Goal: Transaction & Acquisition: Book appointment/travel/reservation

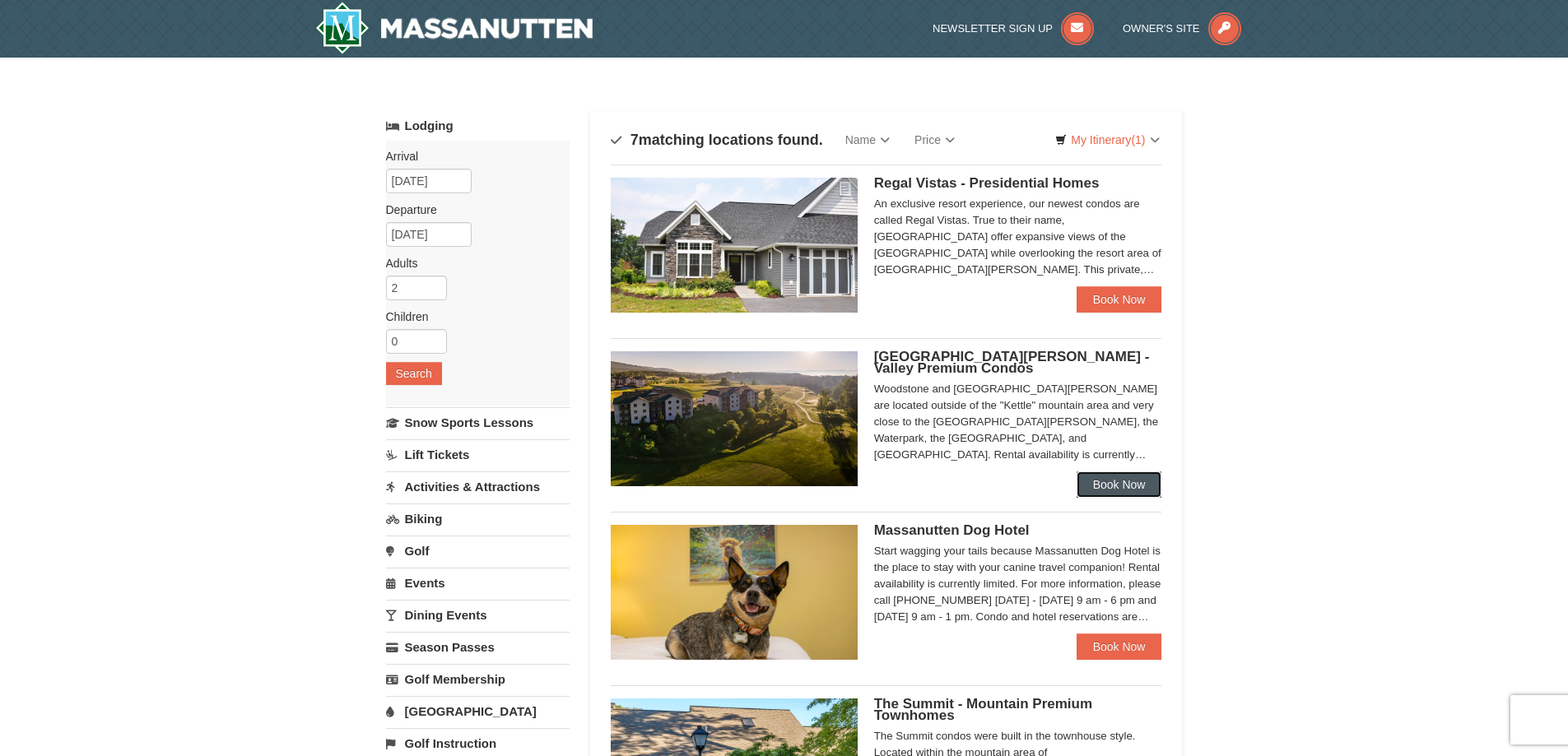
click at [1124, 486] on link "Book Now" at bounding box center [1119, 485] width 85 height 27
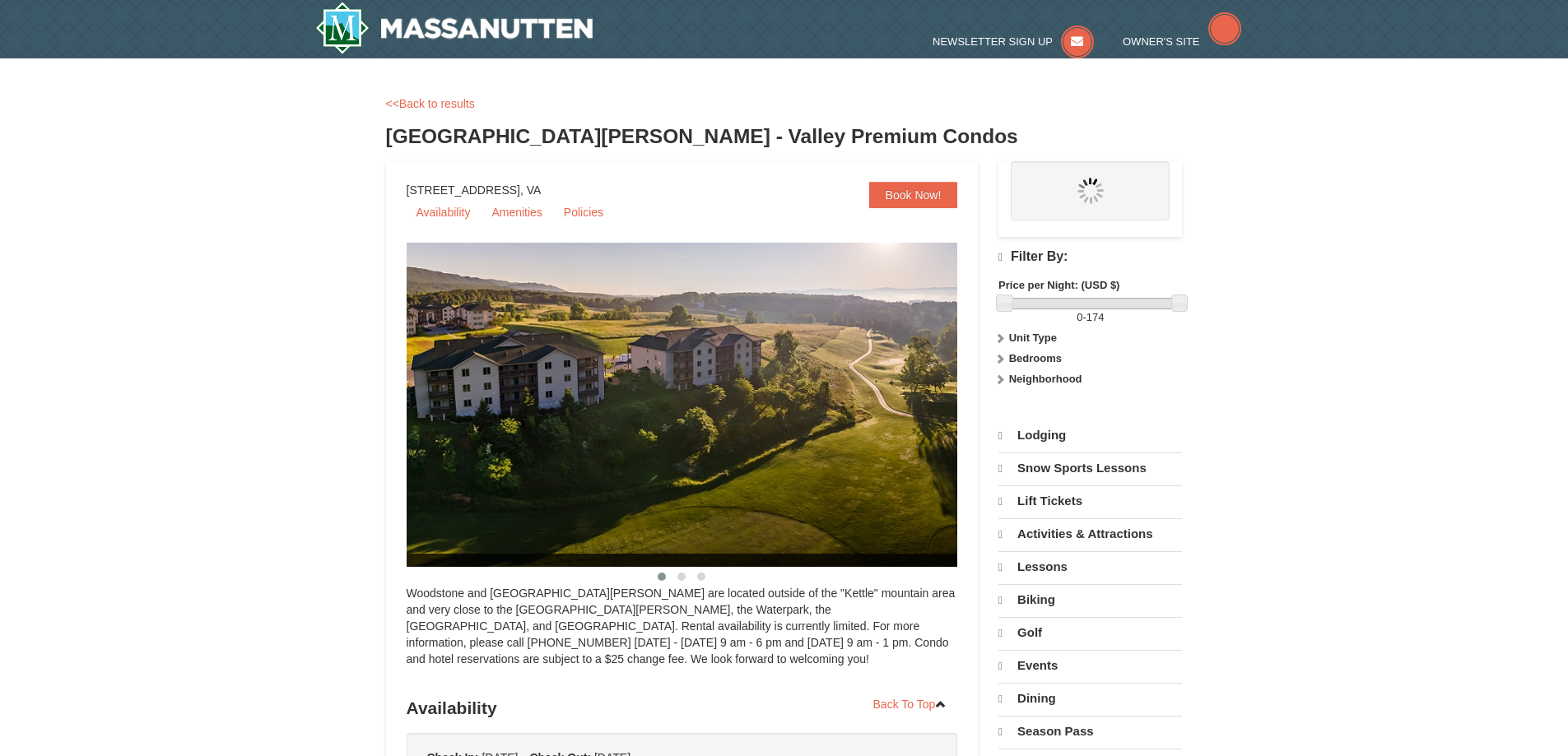
select select "9"
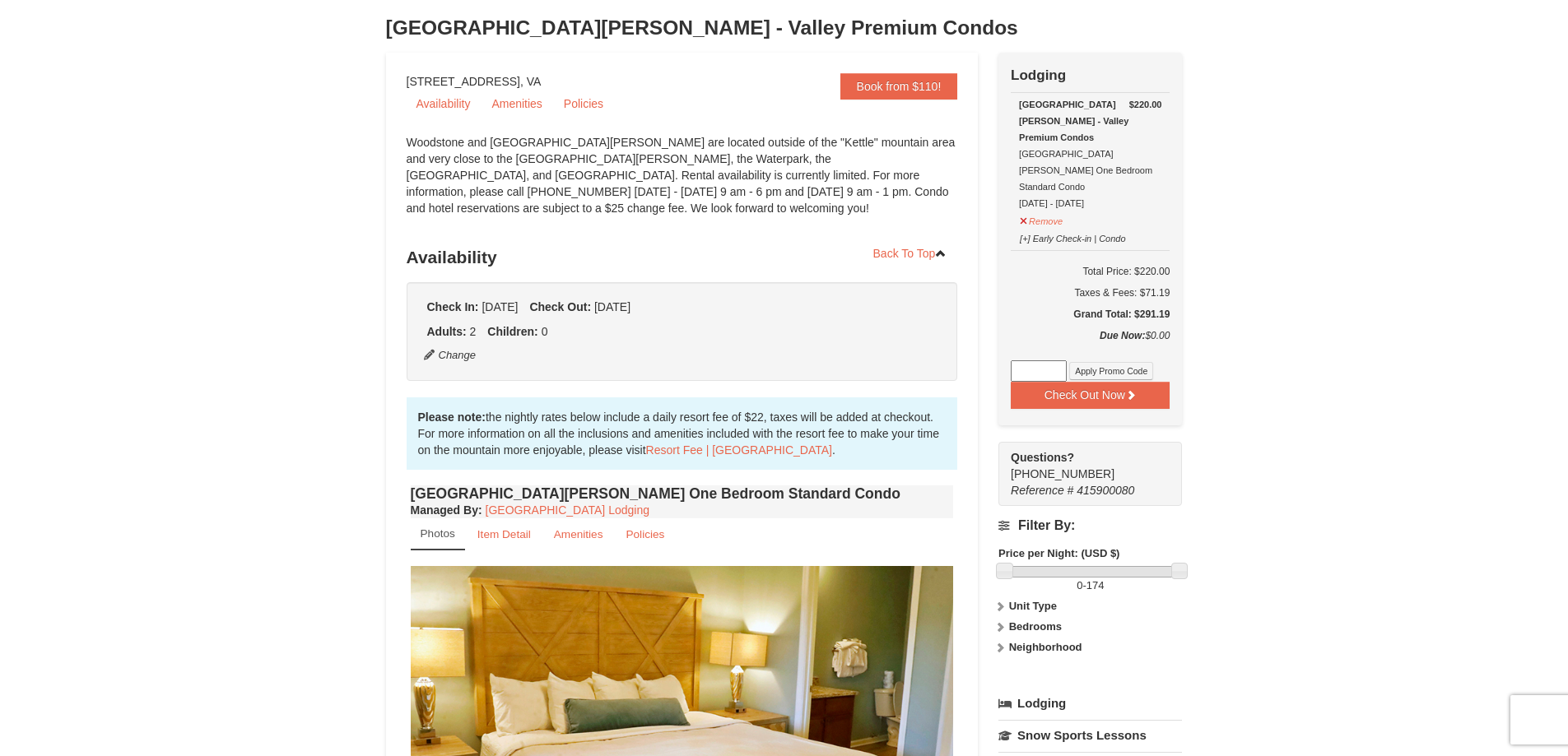
scroll to position [82, 0]
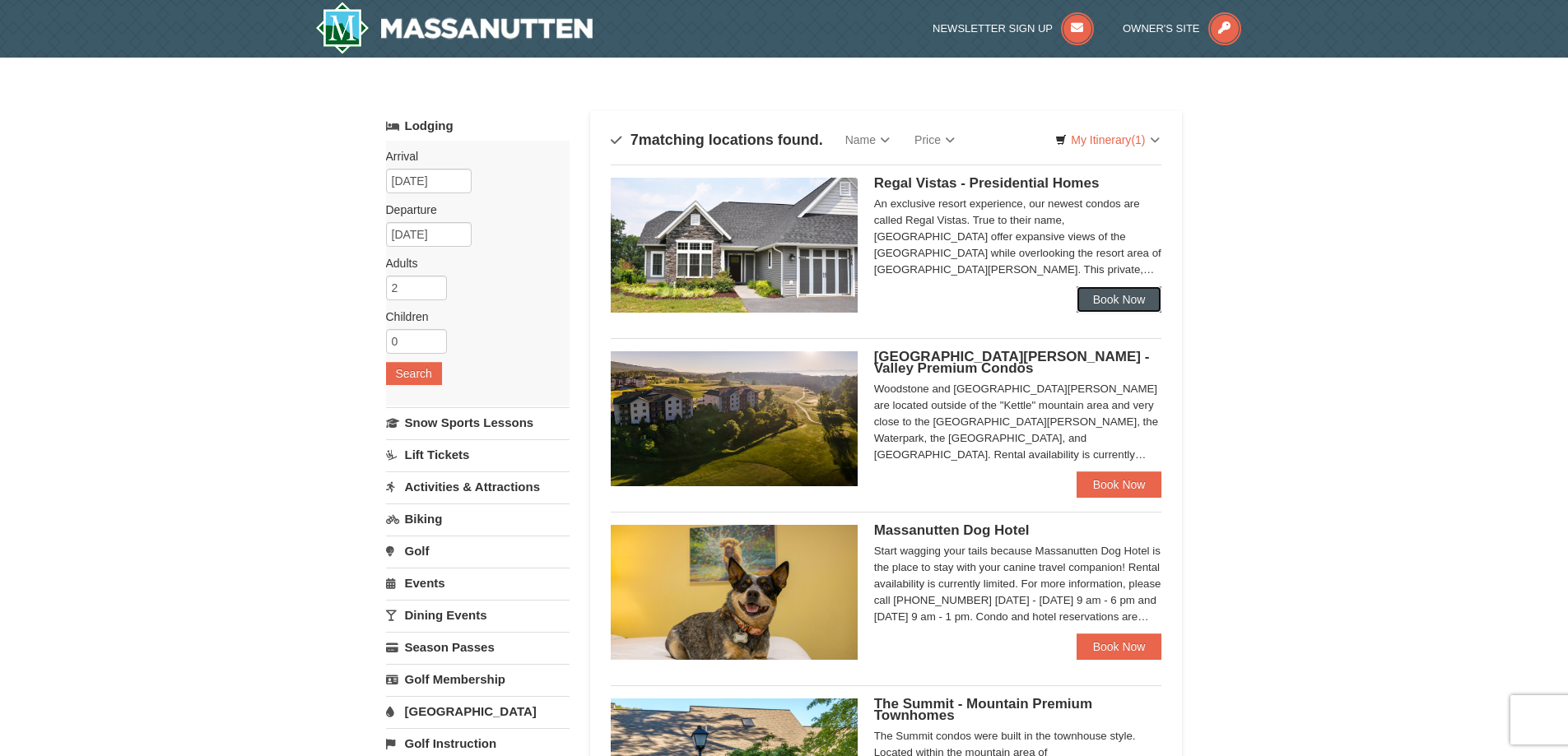
click at [1140, 295] on link "Book Now" at bounding box center [1119, 300] width 85 height 27
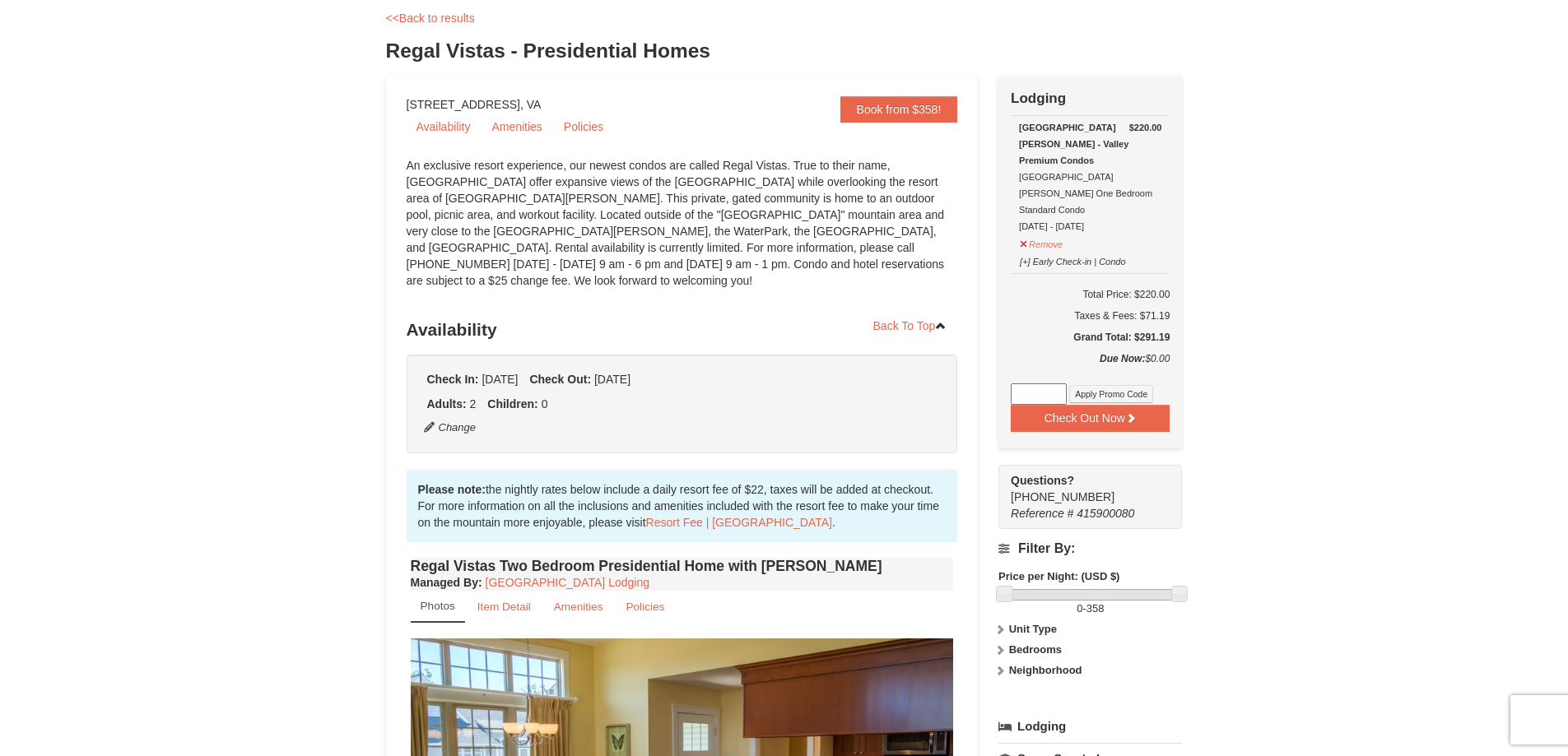
scroll to position [82, 0]
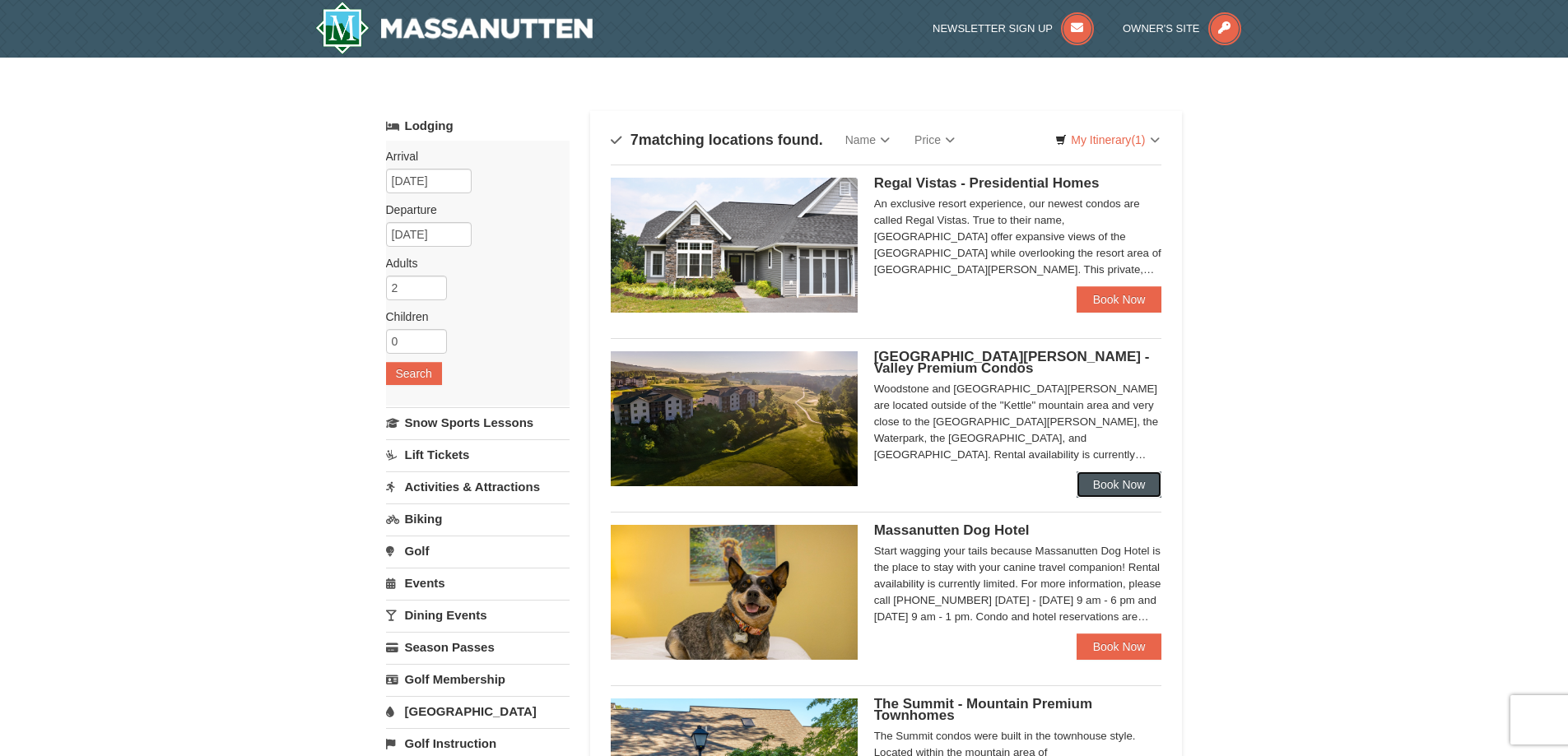
click at [1119, 482] on link "Book Now" at bounding box center [1119, 485] width 85 height 27
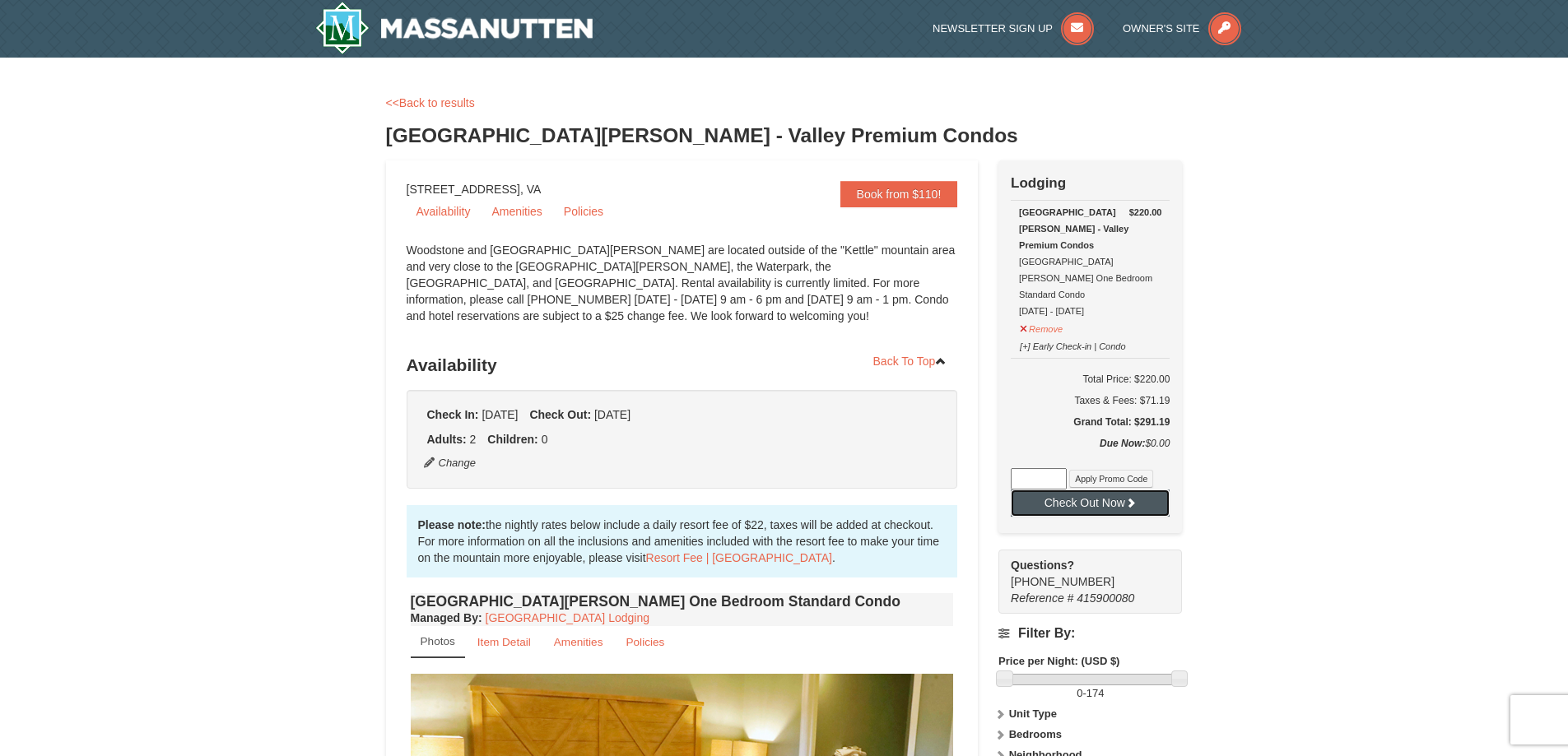
click at [1051, 489] on button "Check Out Now" at bounding box center [1090, 502] width 159 height 27
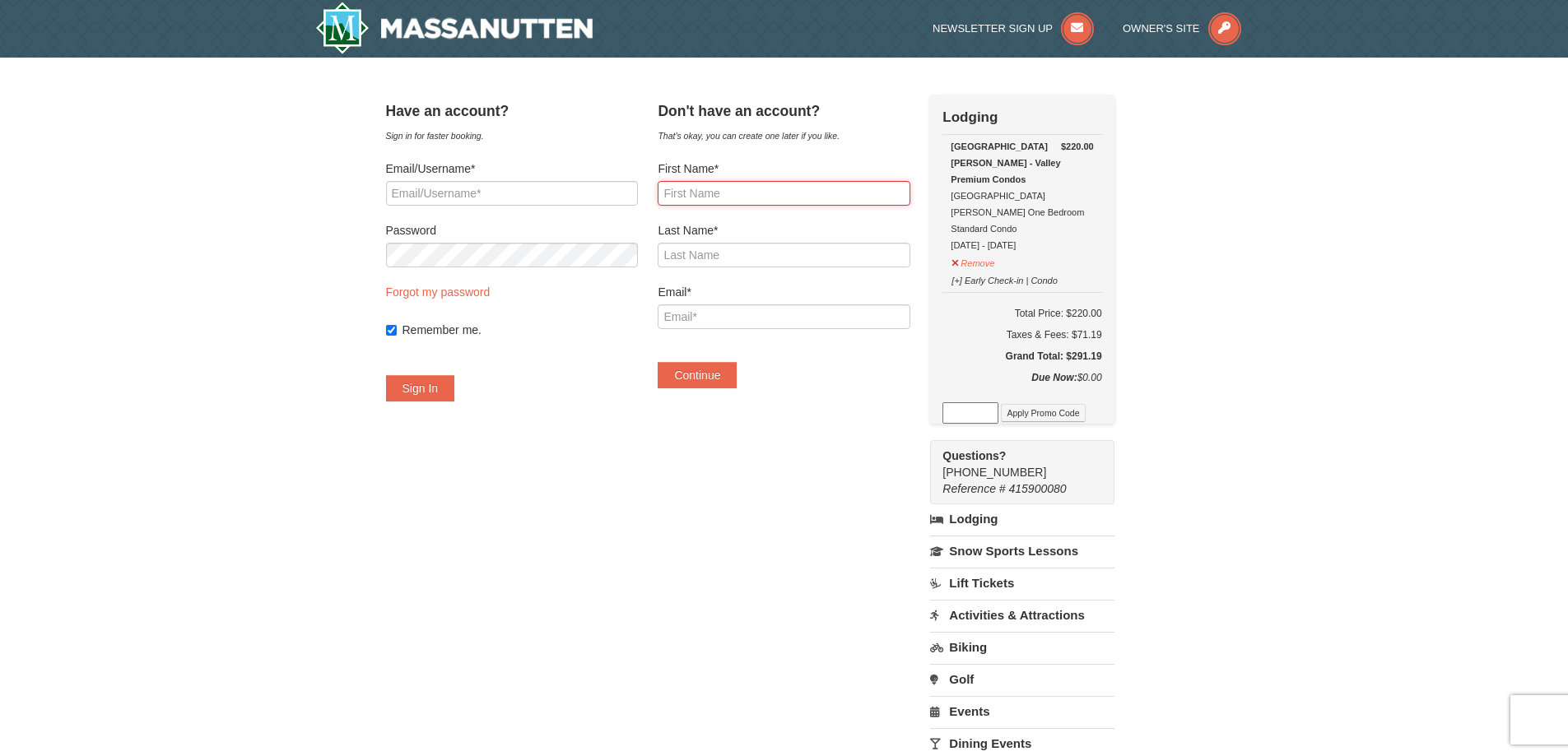
click at [706, 192] on input "First Name*" at bounding box center [784, 193] width 252 height 25
type input "Mary Ann"
type input "Abbott"
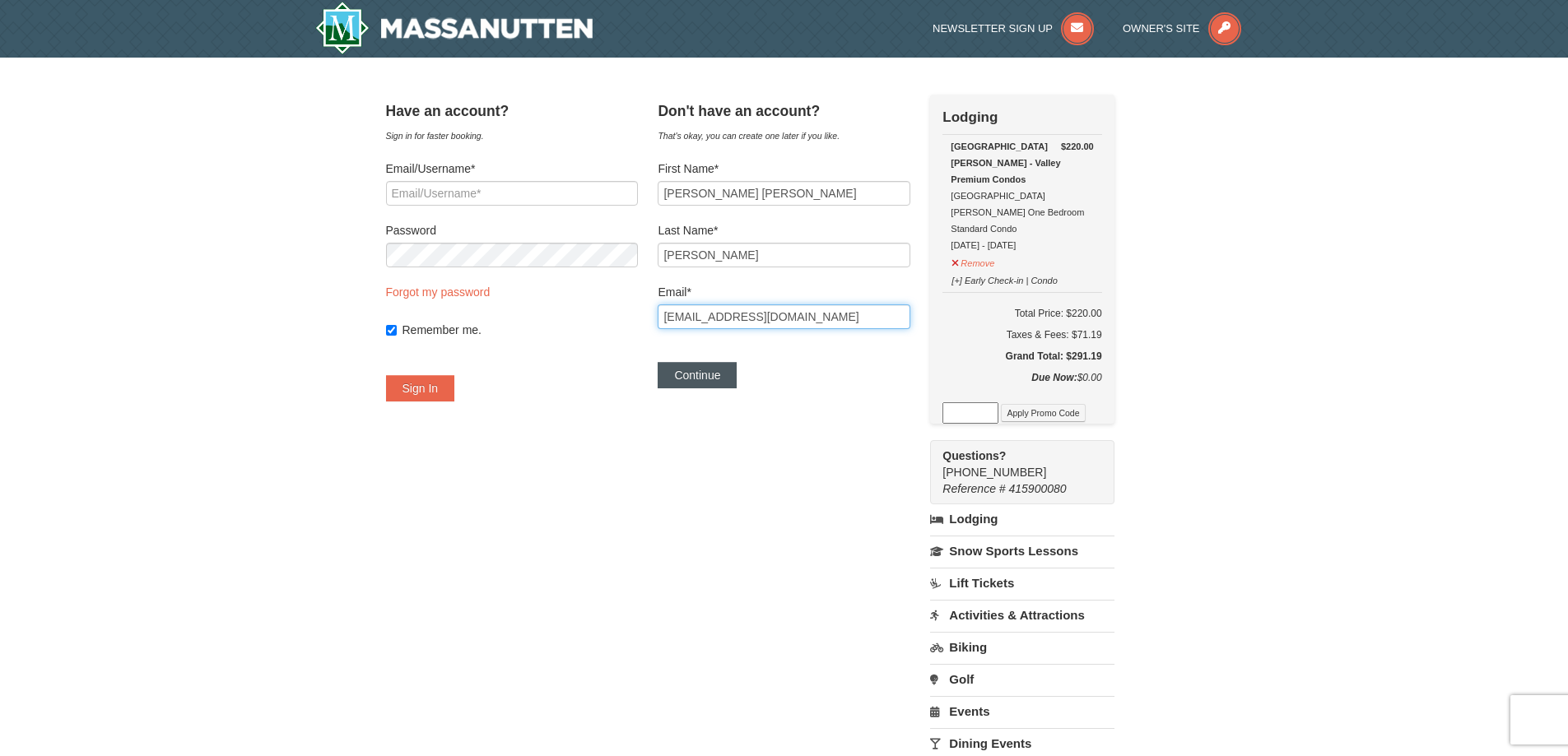
type input "maabbott54@gmail.com"
click at [721, 383] on button "Continue" at bounding box center [697, 375] width 79 height 27
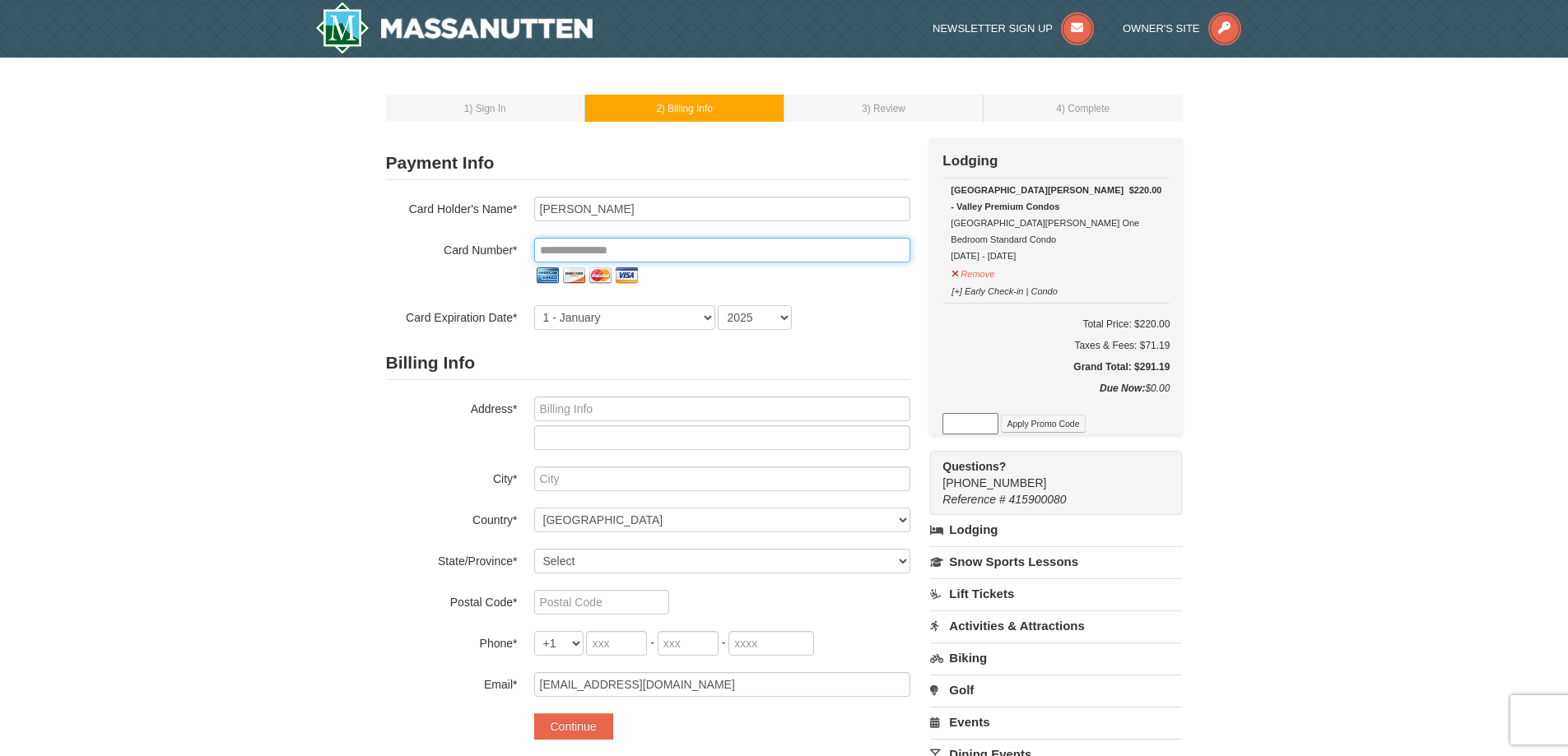
click at [553, 246] on input "tel" at bounding box center [722, 250] width 376 height 25
type input "**********"
click at [580, 317] on select "1 - January 2 - February 3 - March 4 - April 5 - May 6 - June 7 - July 8 - Augu…" at bounding box center [625, 317] width 181 height 25
select select "2"
click at [534, 305] on select "1 - January 2 - February 3 - March 4 - April 5 - May 6 - June 7 - July 8 - Augu…" at bounding box center [625, 317] width 181 height 25
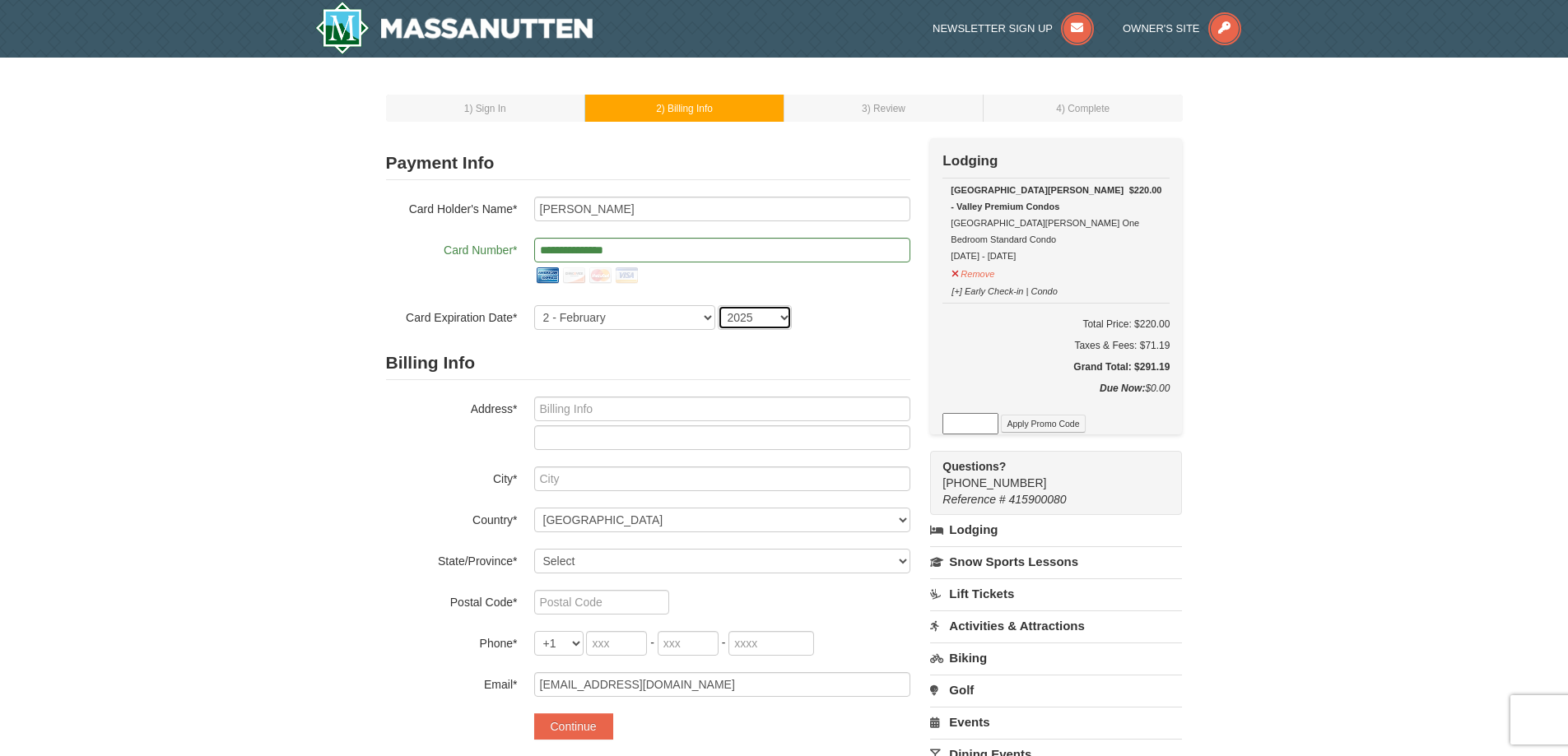
click at [751, 327] on select "2025 2026 2027 2028 2029 2030 2031 2032 2033 2034" at bounding box center [754, 317] width 74 height 25
select select "2029"
click at [718, 305] on select "2025 2026 2027 2028 2029 2030 2031 2032 2033 2034" at bounding box center [754, 317] width 74 height 25
click at [617, 406] on input "text" at bounding box center [722, 409] width 376 height 25
type input "[STREET_ADDRESS][PERSON_NAME]"
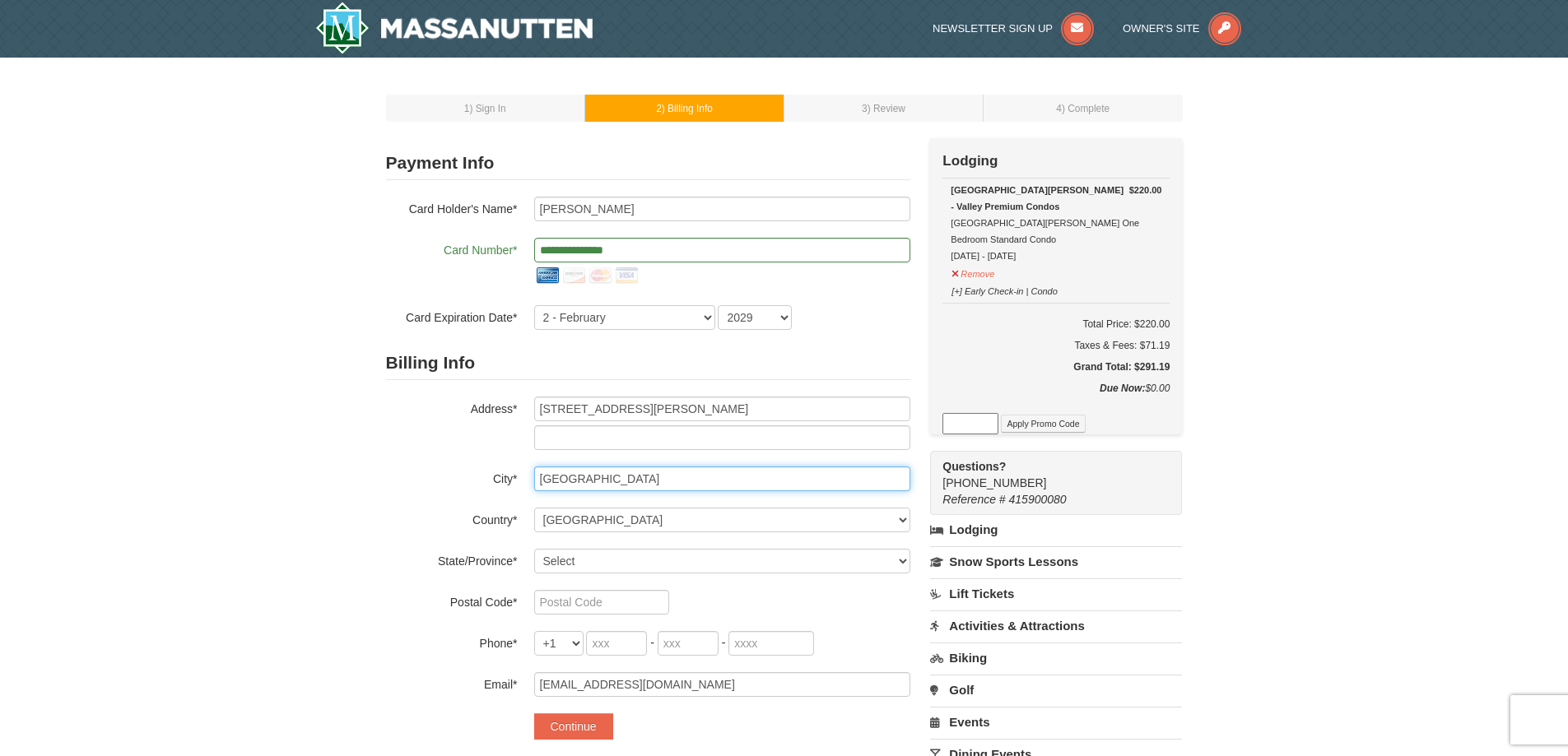
type input "Newburyport"
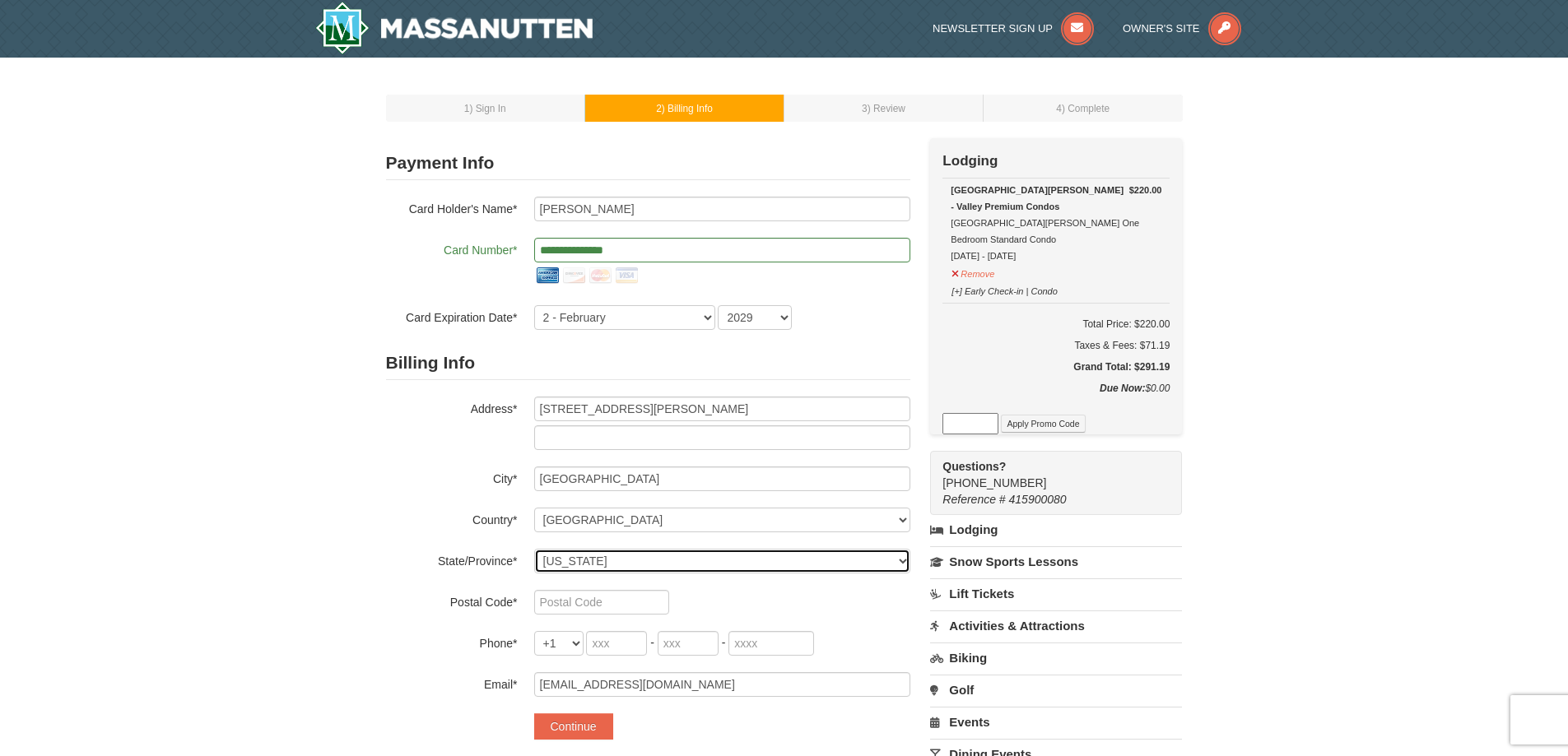
select select "MA"
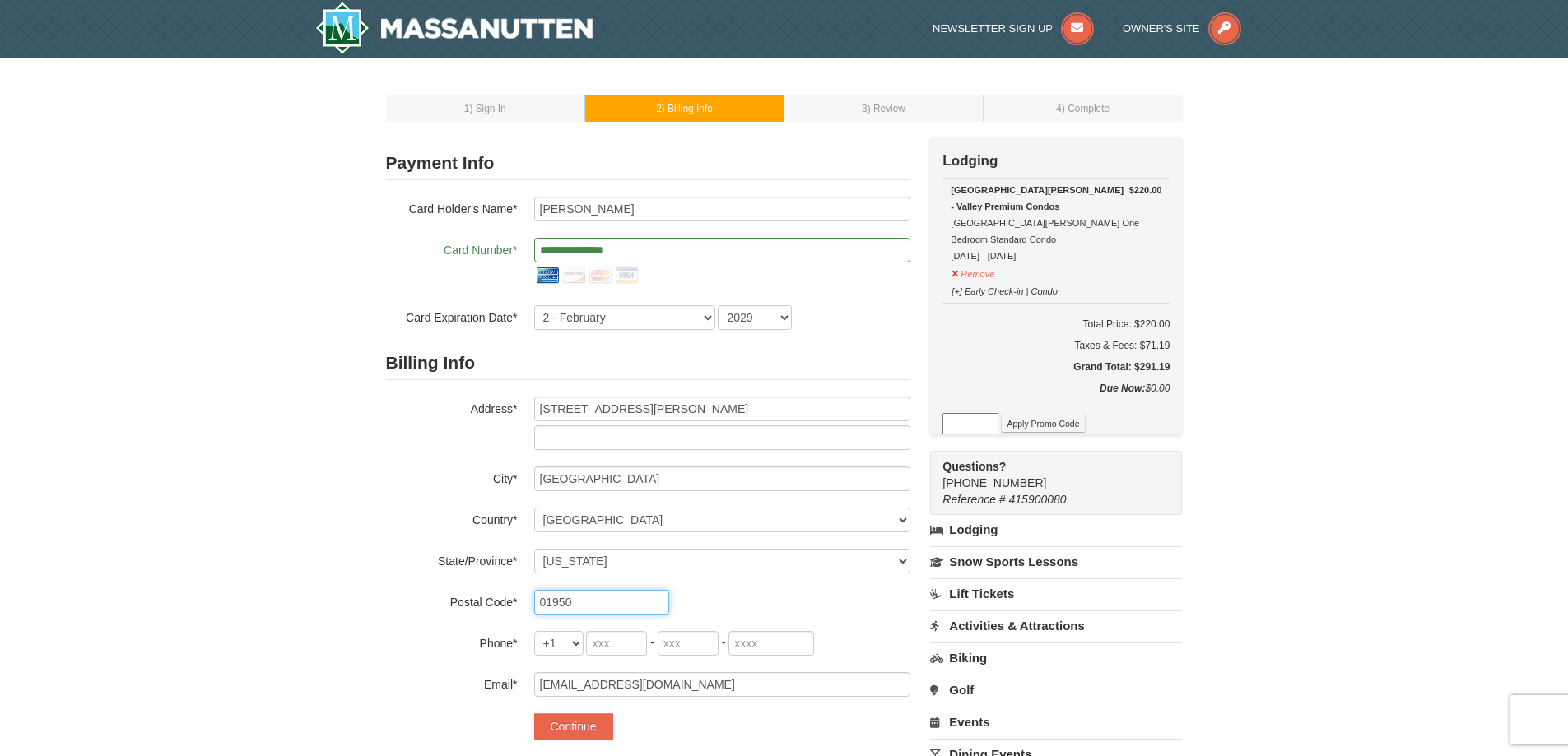
type input "01950"
type input "508"
type input "878"
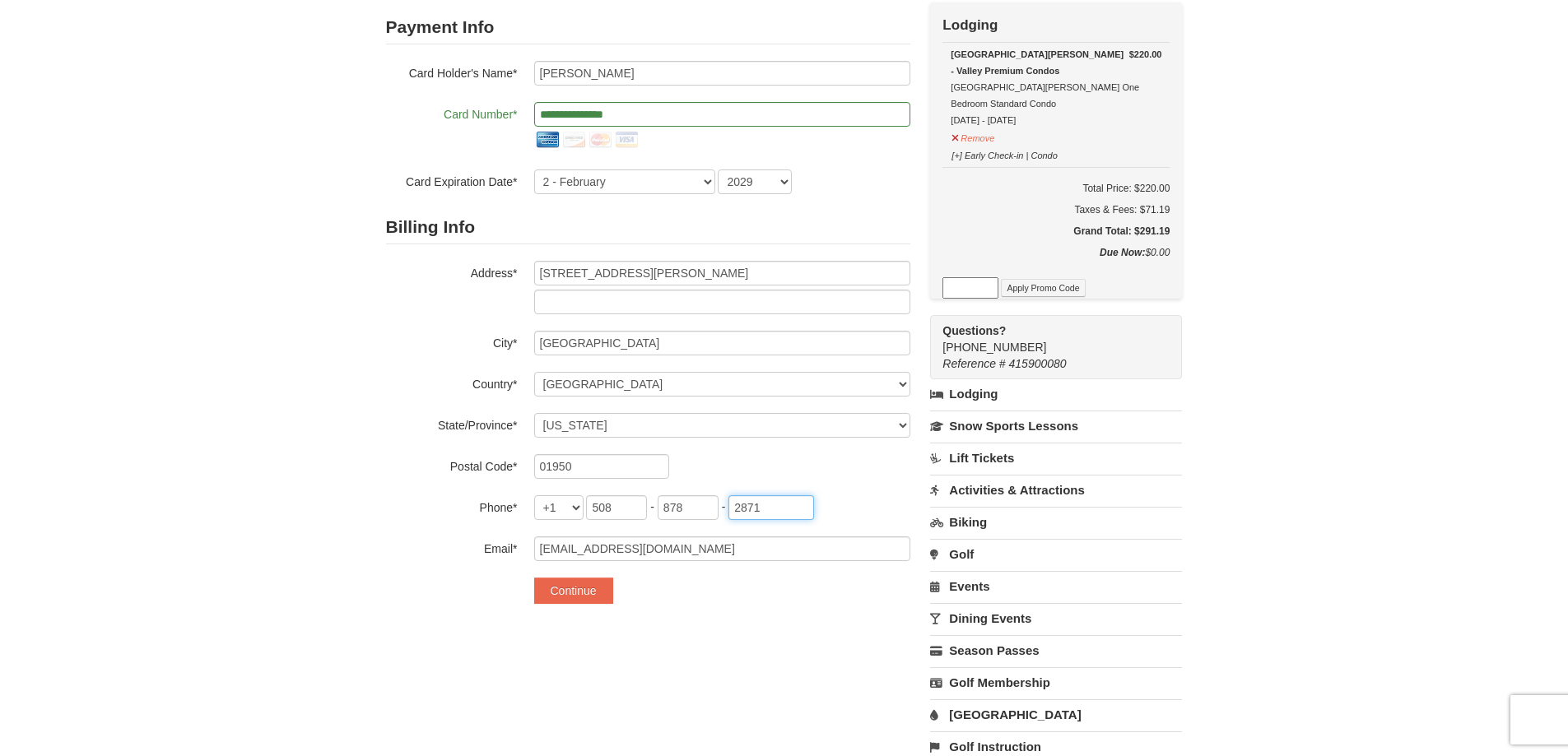
scroll to position [165, 0]
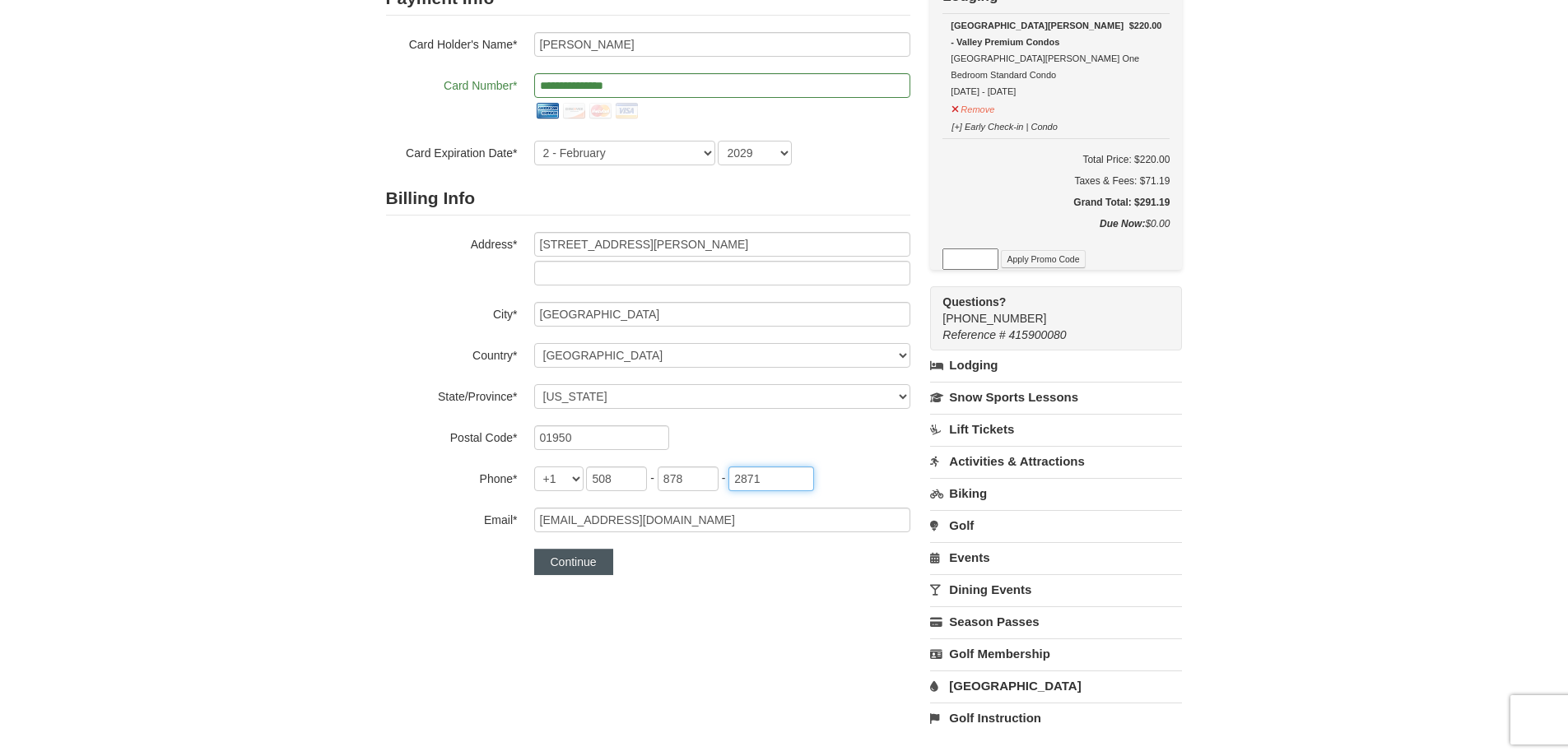
type input "2871"
click at [554, 557] on button "Continue" at bounding box center [574, 562] width 79 height 27
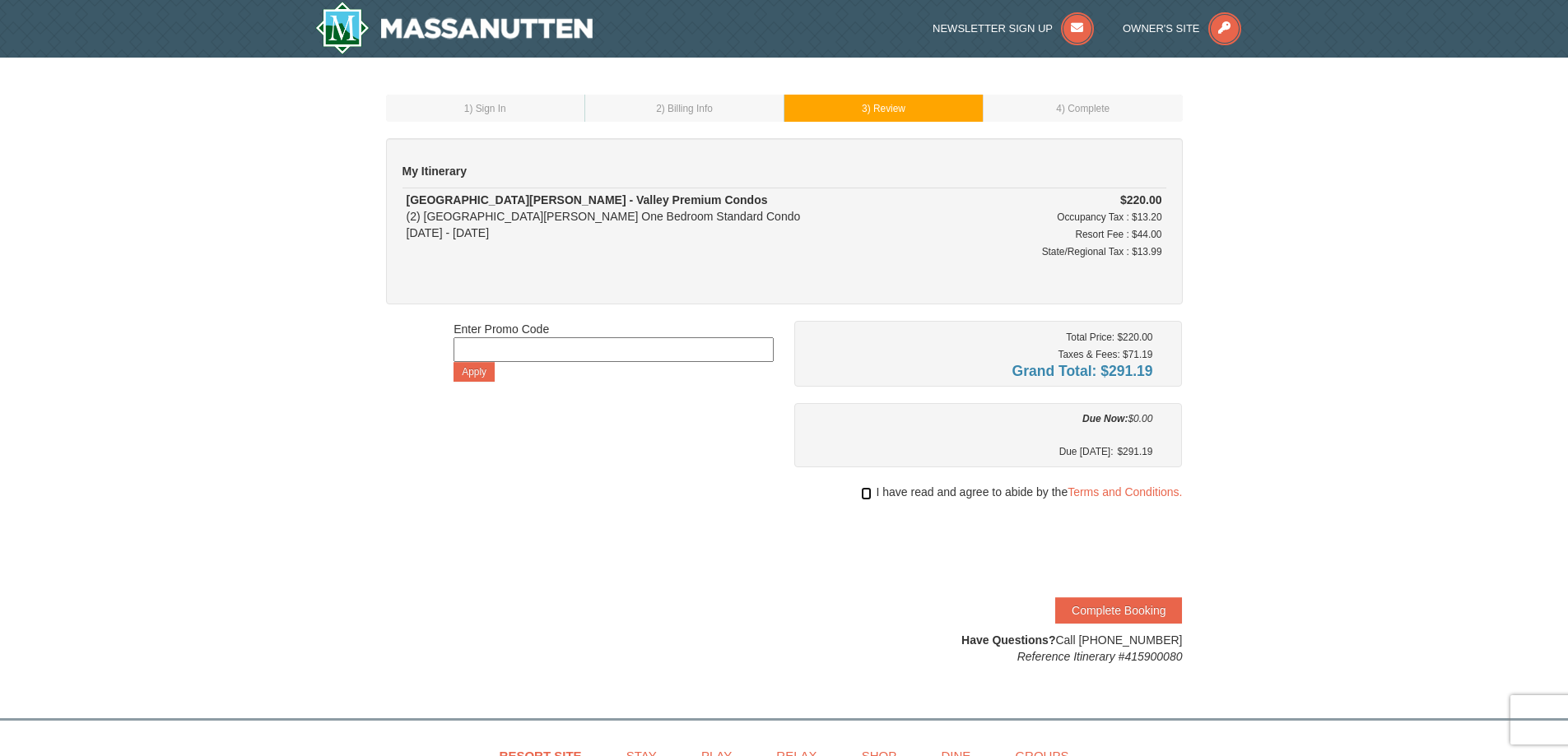
click at [864, 497] on input "checkbox" at bounding box center [866, 494] width 11 height 13
checkbox input "true"
click at [1116, 616] on button "Complete Booking" at bounding box center [1118, 610] width 126 height 27
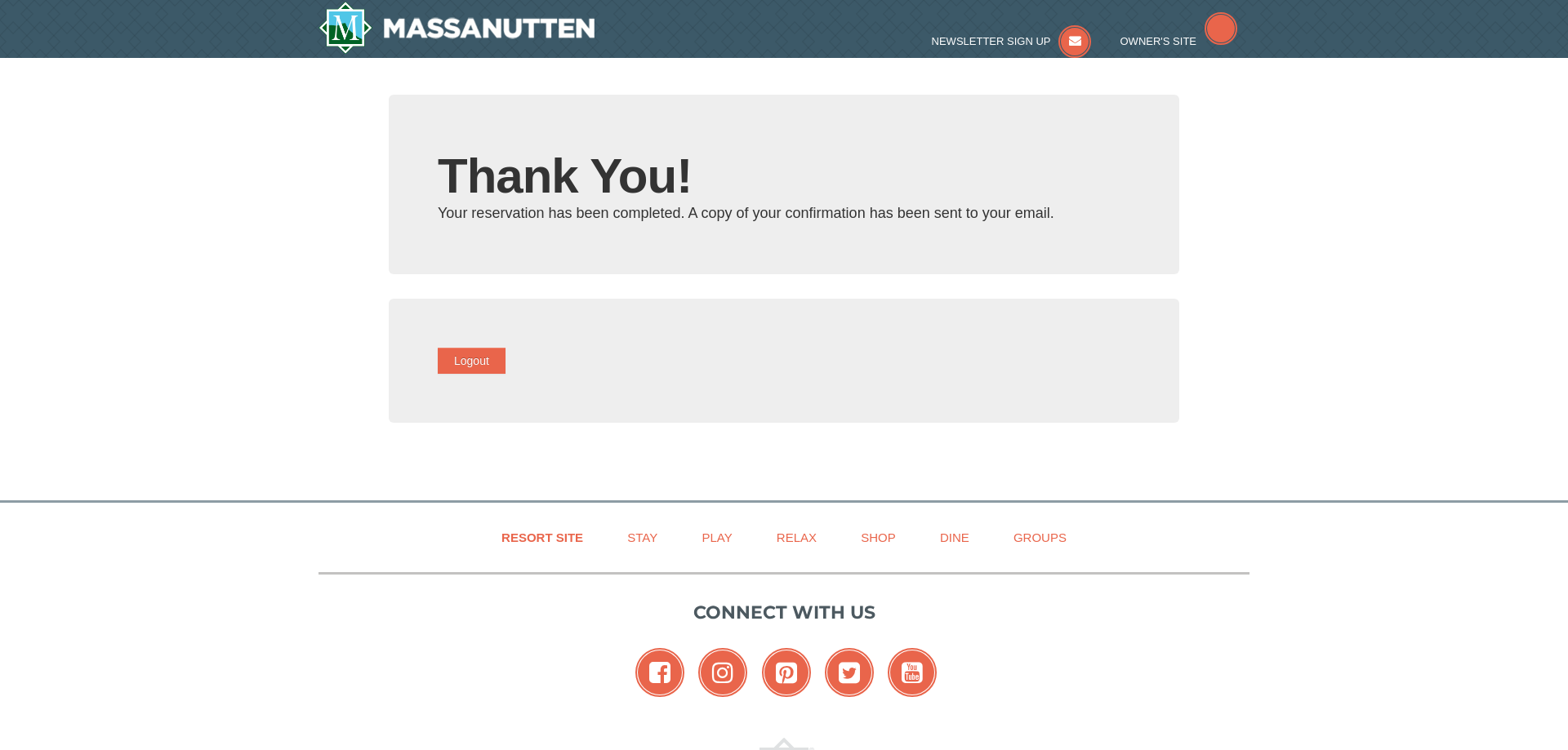
type input "[EMAIL_ADDRESS][DOMAIN_NAME]"
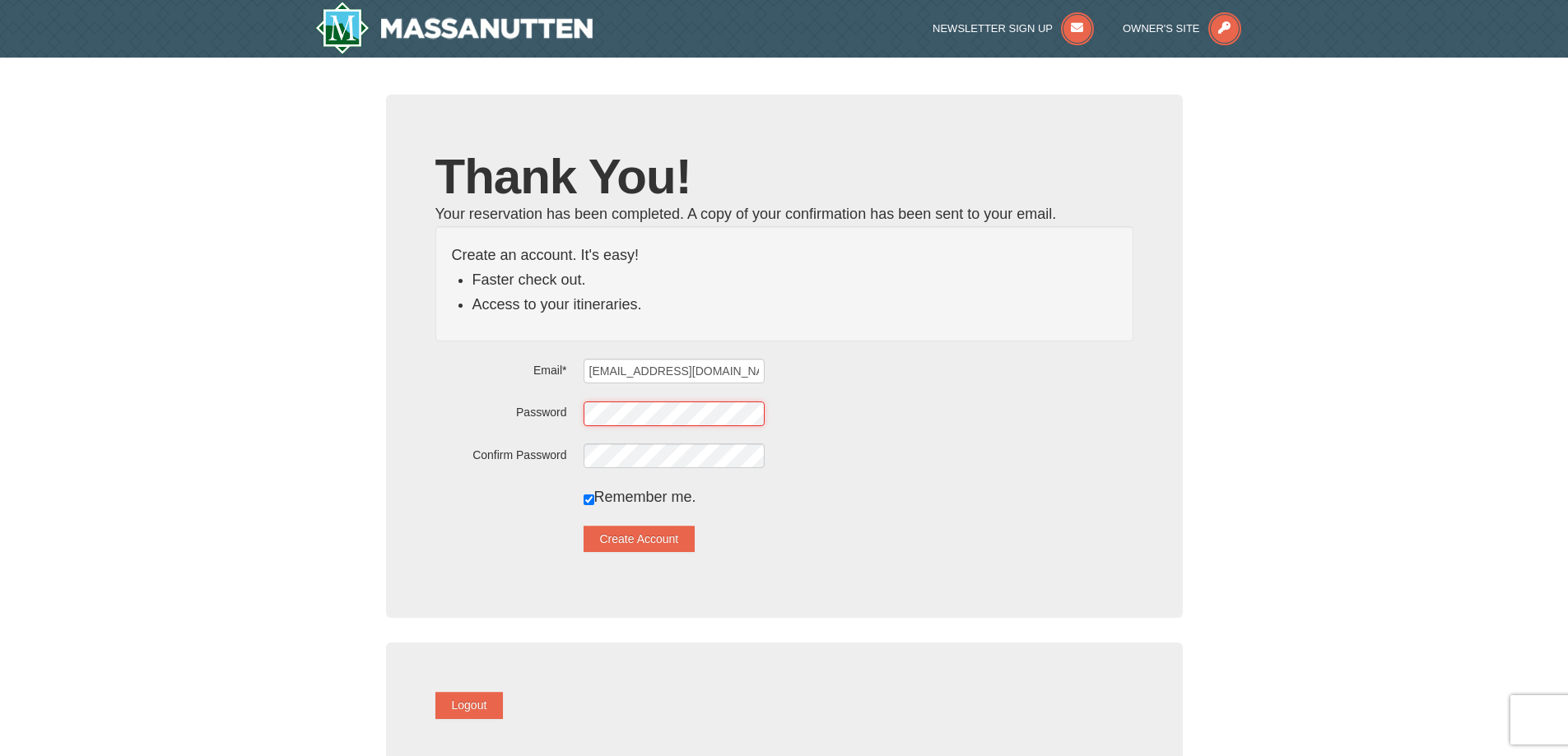
click at [185, 409] on div "× Thank You! Your reservation has been completed. A copy of your confirmation h…" at bounding box center [784, 444] width 1568 height 772
click at [602, 407] on div "Password" at bounding box center [784, 413] width 698 height 26
click at [644, 544] on button "Create Account" at bounding box center [640, 539] width 112 height 27
